Goal: Task Accomplishment & Management: Use online tool/utility

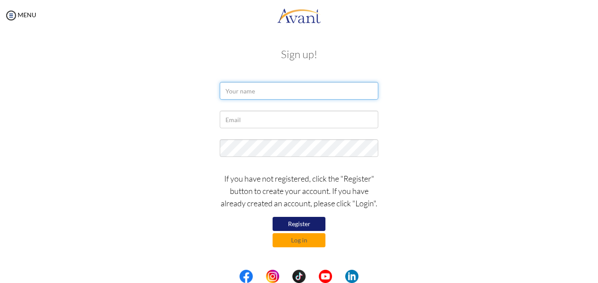
click at [281, 89] on input "text" at bounding box center [299, 91] width 159 height 18
click at [264, 96] on input "text" at bounding box center [299, 91] width 159 height 18
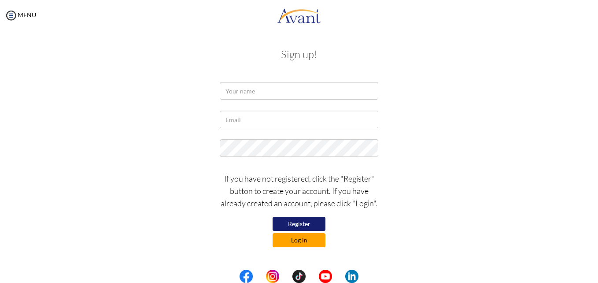
click at [294, 239] on button "Log in" at bounding box center [299, 240] width 53 height 14
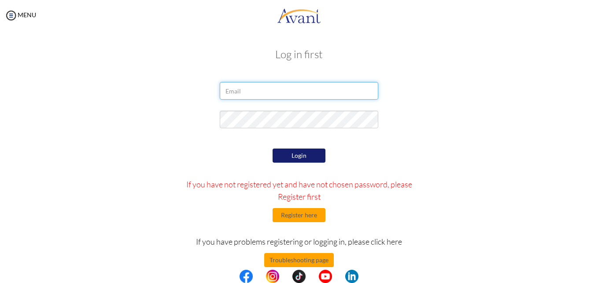
click at [251, 95] on input "email" at bounding box center [299, 91] width 159 height 18
type input "[EMAIL_ADDRESS][DOMAIN_NAME]"
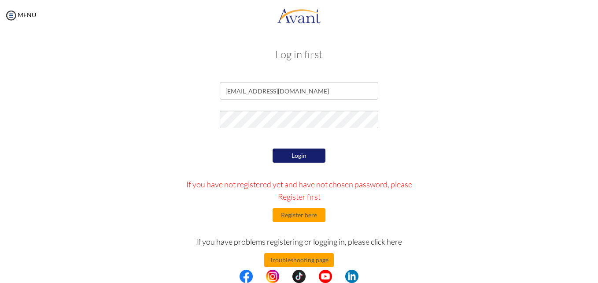
click at [297, 156] on button "Login" at bounding box center [299, 155] width 53 height 14
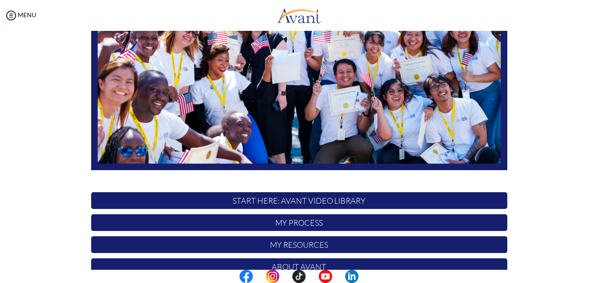
scroll to position [207, 0]
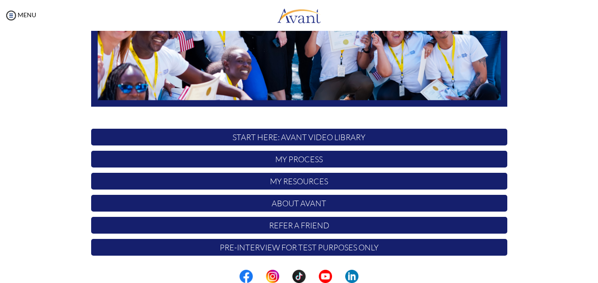
click at [284, 133] on p "START HERE: Avant Video Library" at bounding box center [299, 137] width 416 height 17
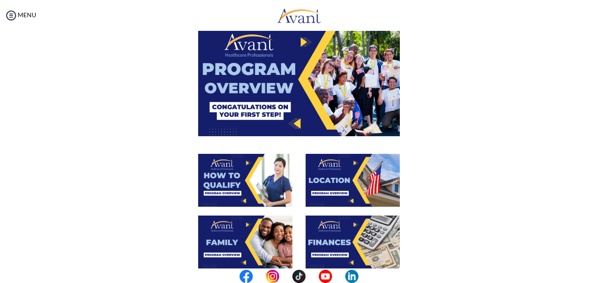
scroll to position [0, 0]
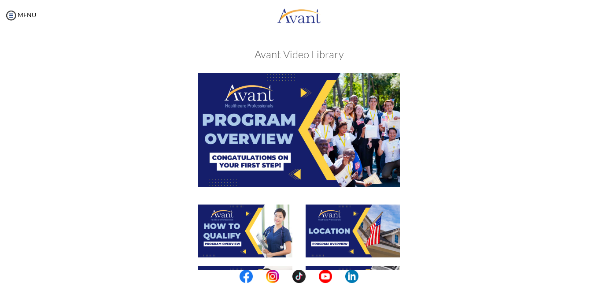
click at [299, 126] on img at bounding box center [299, 129] width 202 height 113
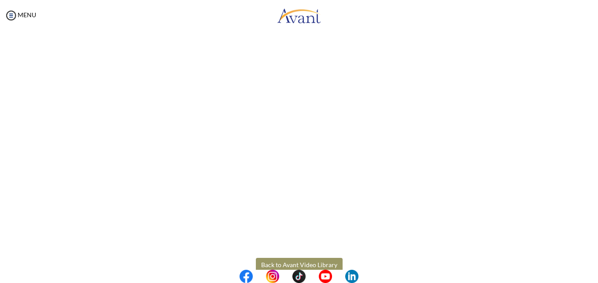
scroll to position [151, 0]
